Goal: Information Seeking & Learning: Learn about a topic

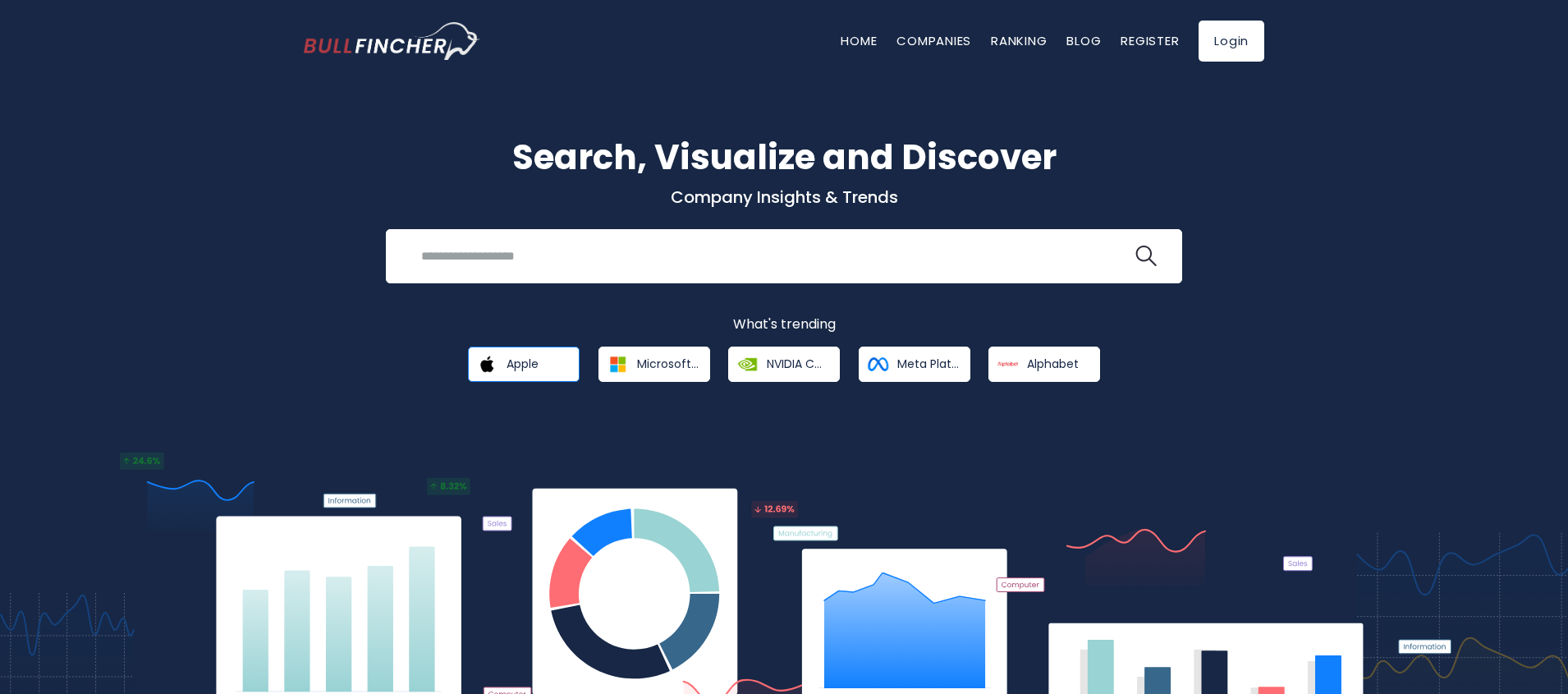
click at [515, 367] on span "Apple" at bounding box center [522, 363] width 32 height 15
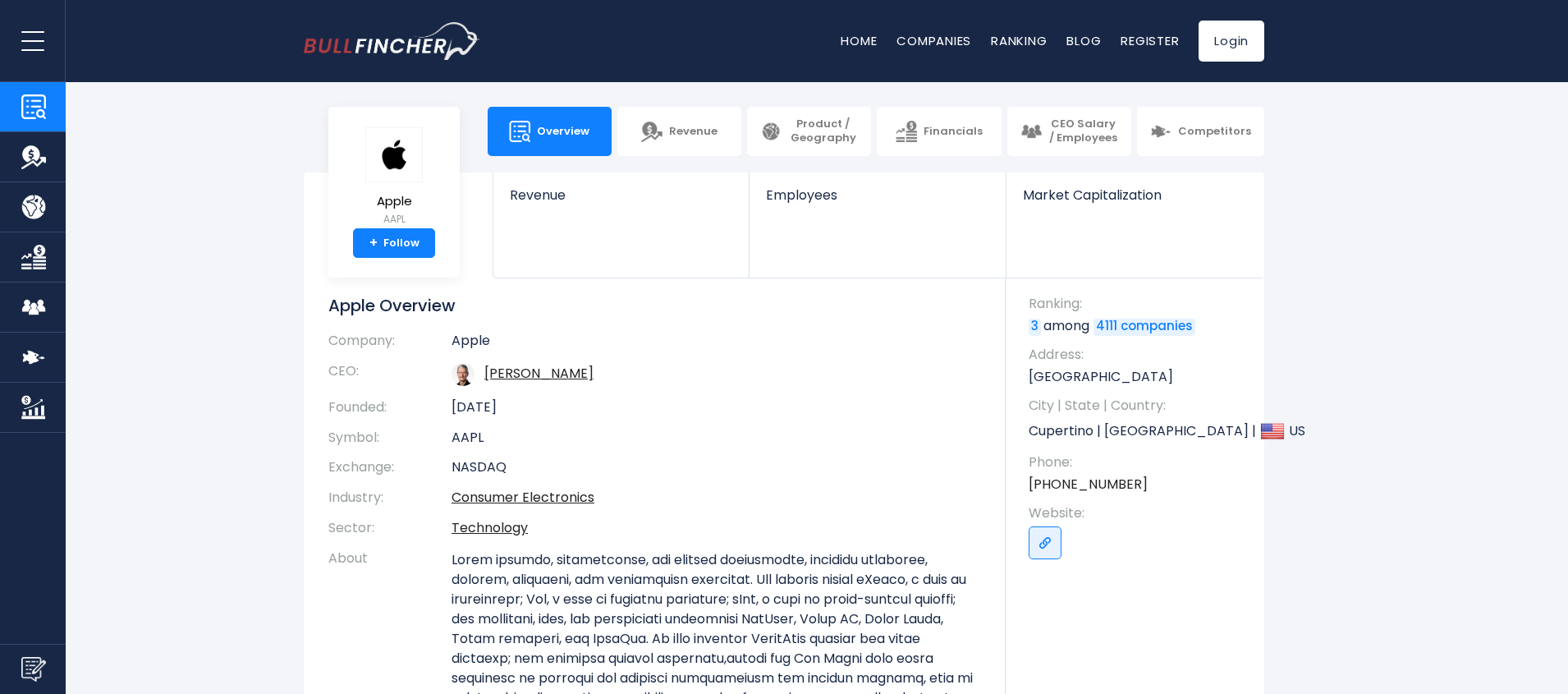
click at [1011, 43] on link "Ranking" at bounding box center [1018, 40] width 56 height 17
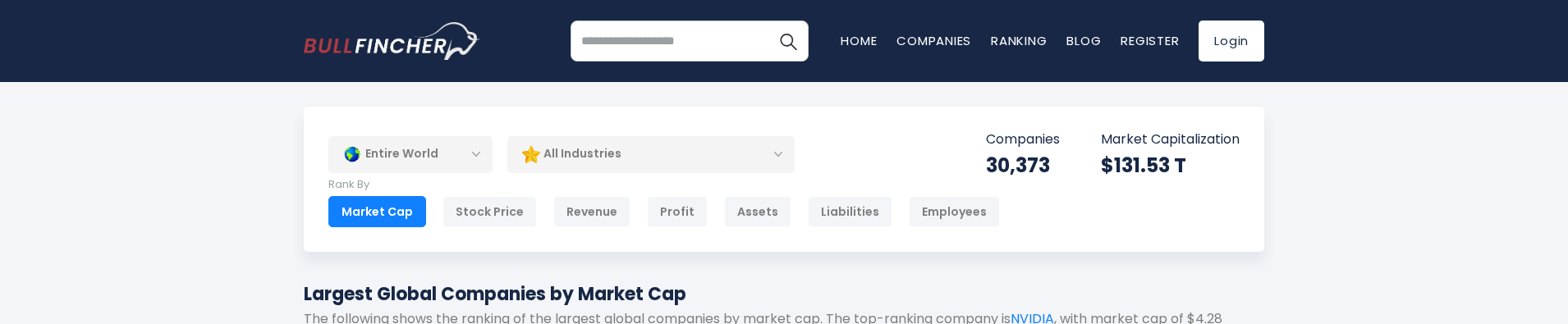
scroll to position [591, 0]
